Goal: Information Seeking & Learning: Learn about a topic

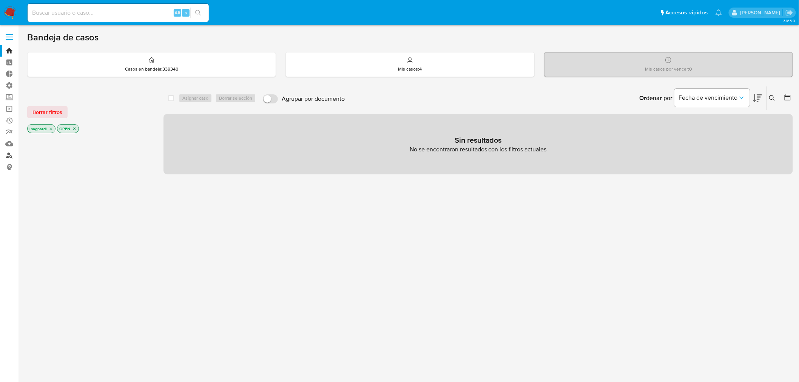
click at [8, 156] on link "Buscador de personas" at bounding box center [45, 156] width 90 height 12
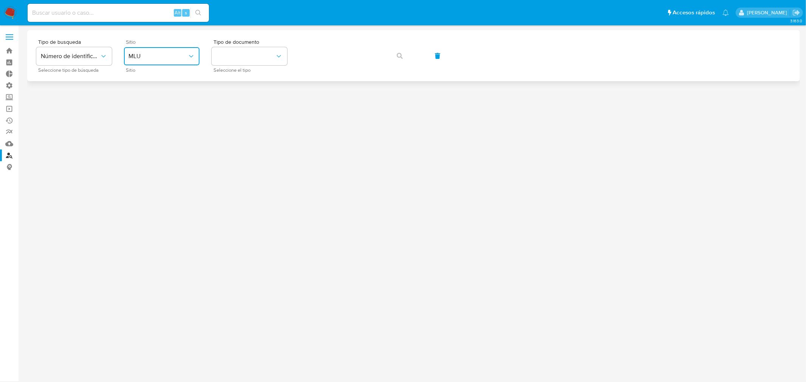
click at [161, 58] on span "MLU" at bounding box center [157, 57] width 59 height 8
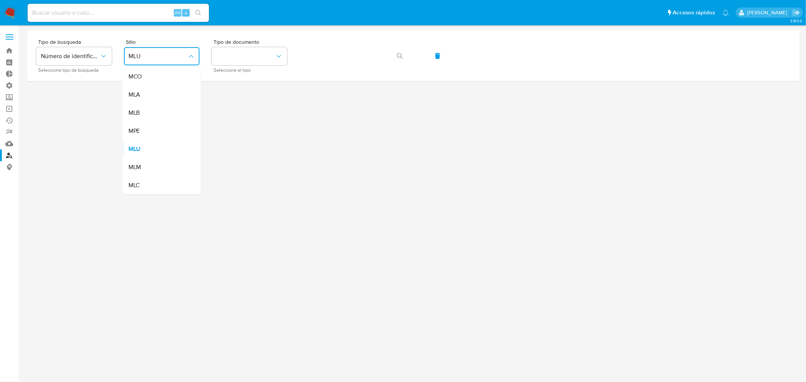
drag, startPoint x: 166, startPoint y: 96, endPoint x: 174, endPoint y: 96, distance: 7.9
click at [167, 96] on div "MLA" at bounding box center [159, 95] width 62 height 18
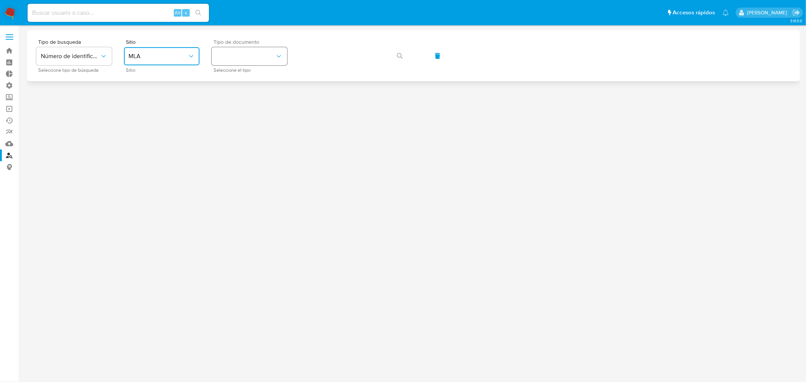
click at [263, 54] on button "identificationType" at bounding box center [250, 56] width 76 height 18
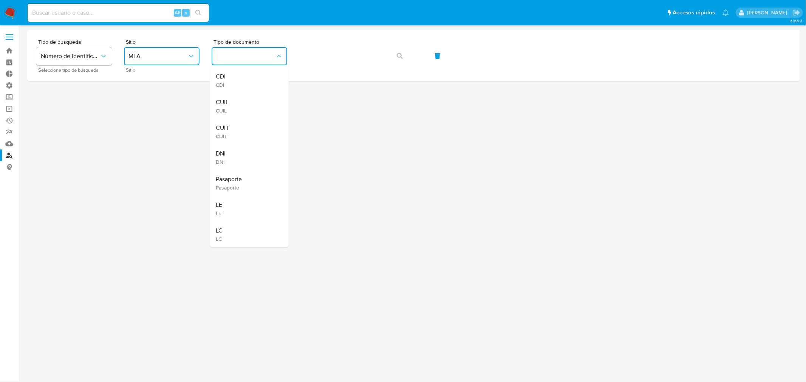
click at [229, 127] on span "CUIT" at bounding box center [222, 128] width 13 height 8
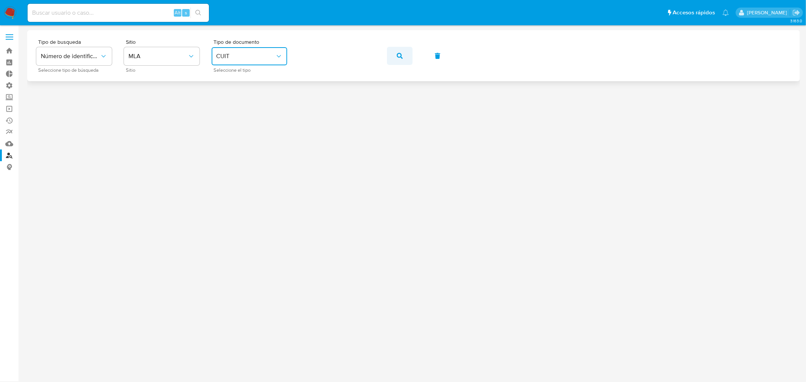
click at [402, 56] on button "button" at bounding box center [400, 56] width 26 height 18
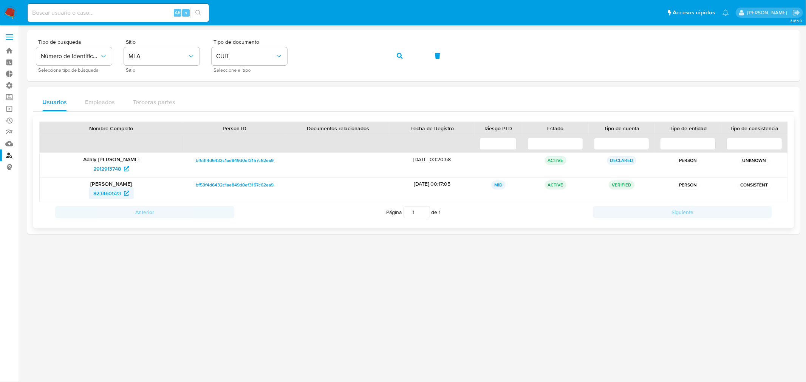
click at [105, 190] on span "823460523" at bounding box center [107, 193] width 28 height 12
click at [110, 193] on span "823460523" at bounding box center [107, 193] width 28 height 12
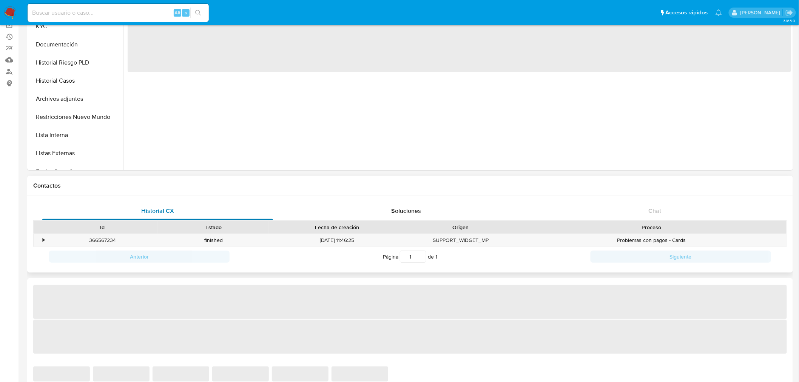
select select "10"
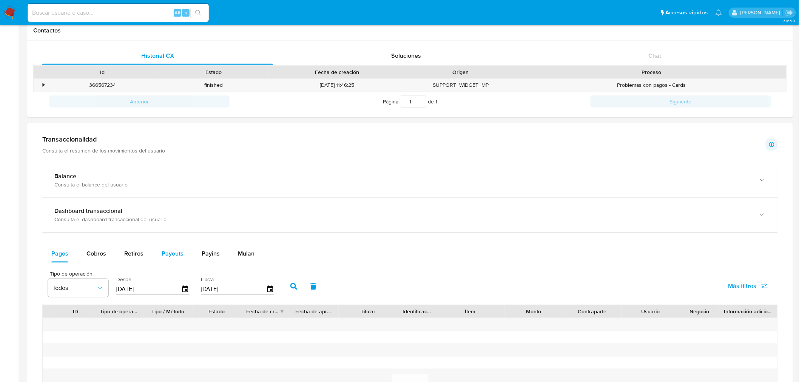
scroll to position [252, 0]
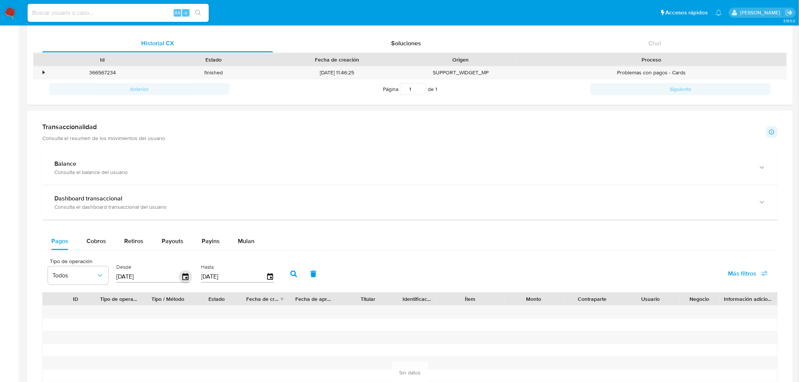
click at [185, 275] on icon "button" at bounding box center [185, 276] width 6 height 7
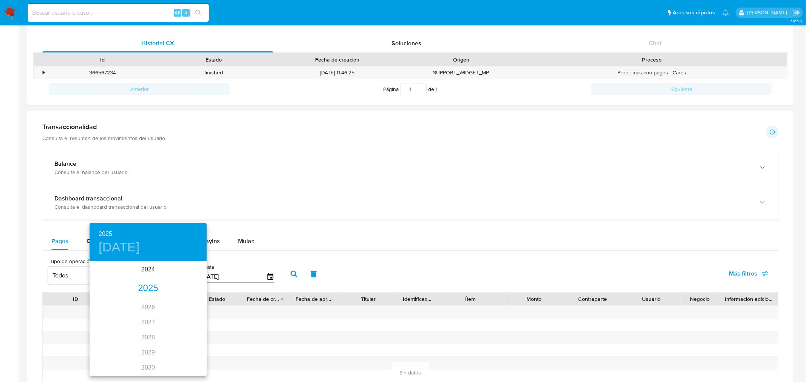
click at [138, 247] on h4 "[DATE]" at bounding box center [119, 248] width 41 height 16
click at [97, 271] on icon "button" at bounding box center [98, 271] width 9 height 9
click at [145, 304] on span "1" at bounding box center [148, 301] width 14 height 8
type input "[DATE]"
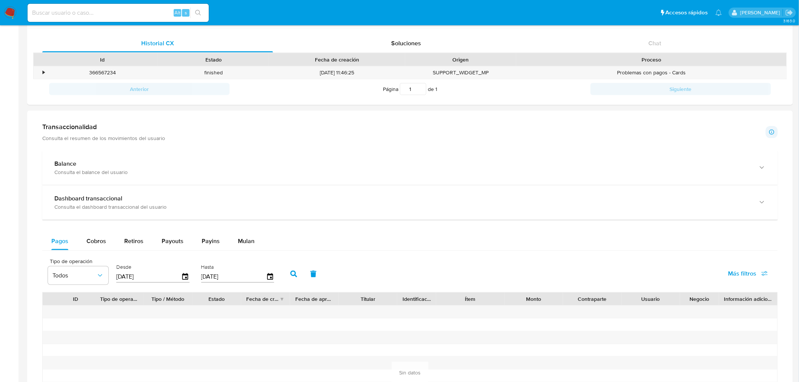
click at [291, 274] on icon "button" at bounding box center [294, 274] width 7 height 7
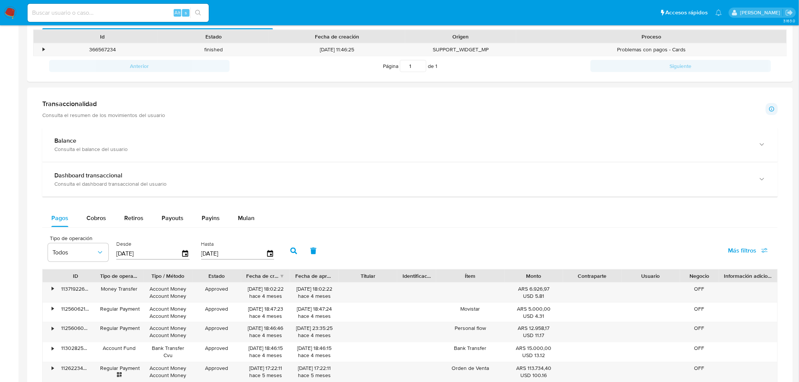
scroll to position [294, 0]
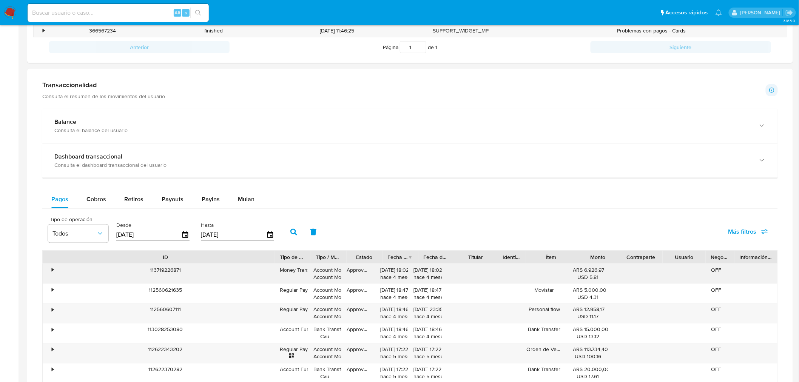
drag, startPoint x: 96, startPoint y: 259, endPoint x: 229, endPoint y: 281, distance: 135.2
click at [272, 278] on div "ID Tipo de operación Tipo / Método Estado Fecha de creación Fecha de aprobación…" at bounding box center [410, 356] width 736 height 213
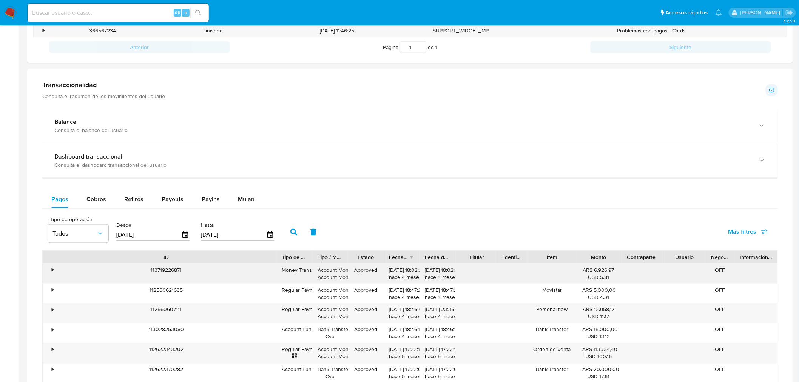
drag, startPoint x: 191, startPoint y: 272, endPoint x: 150, endPoint y: 274, distance: 40.9
click at [145, 271] on div "113719226871" at bounding box center [166, 274] width 221 height 20
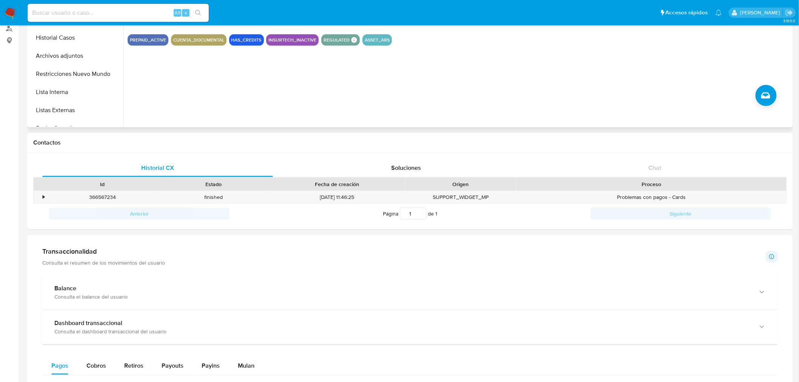
scroll to position [0, 0]
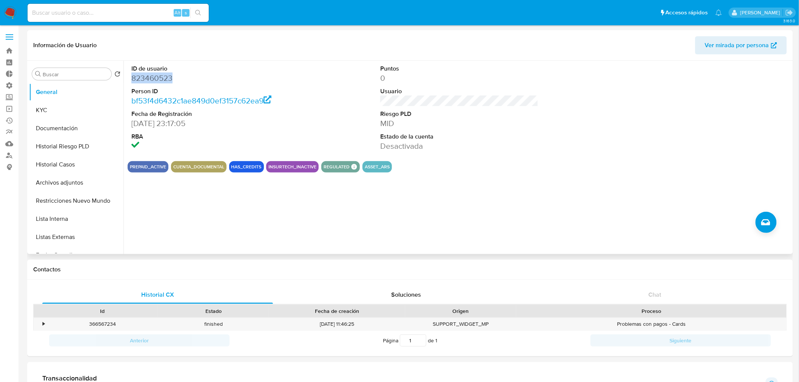
drag, startPoint x: 203, startPoint y: 73, endPoint x: 128, endPoint y: 80, distance: 75.9
click at [128, 80] on div "ID de usuario 823460523 Person ID bf53f4d6432c1ae849d0ef3157c62ea9 Fecha de Reg…" at bounding box center [211, 108] width 166 height 94
copy dd "823460523"
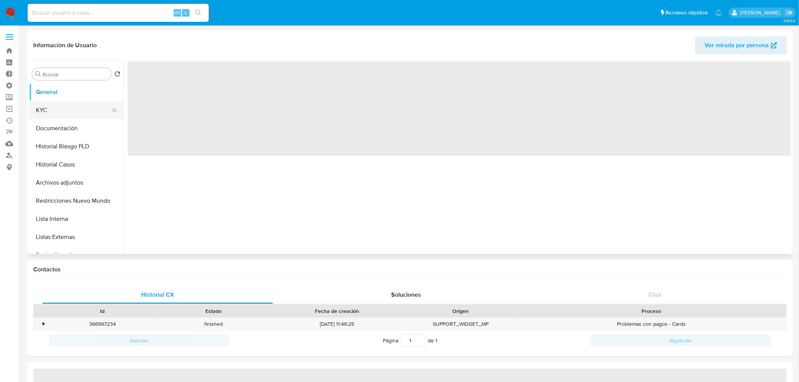
click at [70, 111] on button "KYC" at bounding box center [73, 110] width 88 height 18
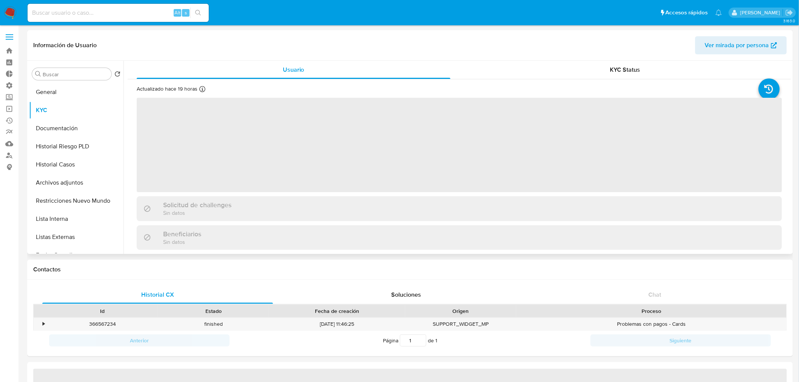
select select "10"
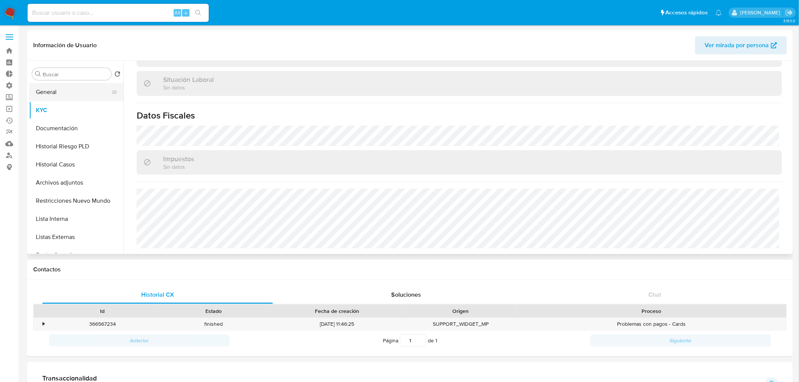
drag, startPoint x: 61, startPoint y: 90, endPoint x: 65, endPoint y: 89, distance: 3.8
click at [61, 90] on button "General" at bounding box center [73, 92] width 88 height 18
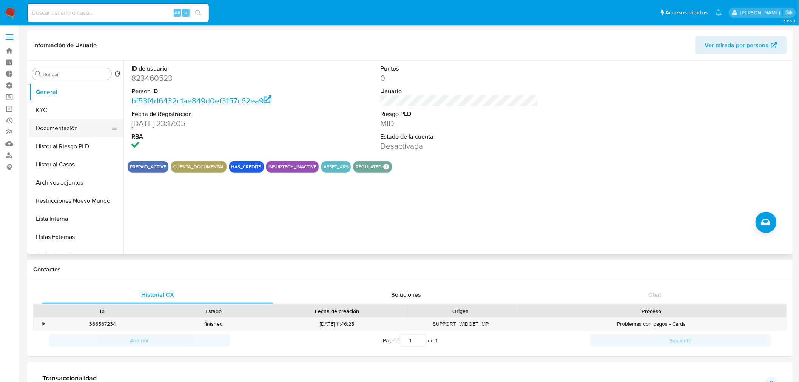
click at [60, 136] on button "Documentación" at bounding box center [73, 128] width 88 height 18
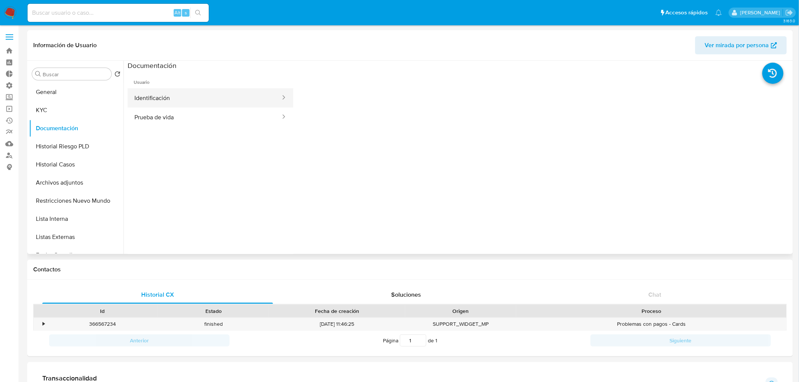
click at [147, 104] on button "Identificación" at bounding box center [205, 97] width 154 height 19
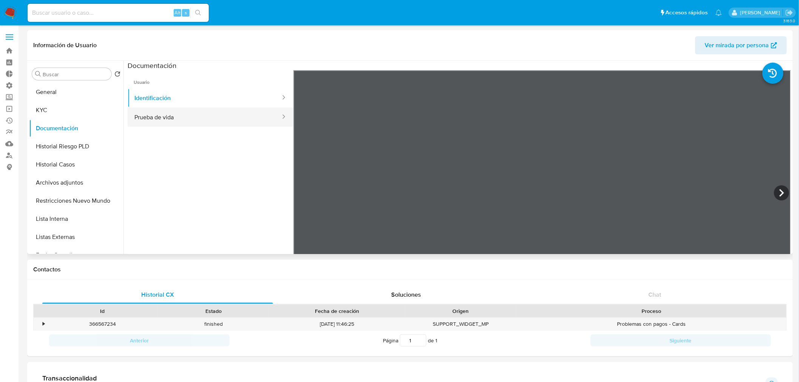
click at [154, 120] on button "Prueba de vida" at bounding box center [205, 117] width 154 height 19
